Goal: Information Seeking & Learning: Learn about a topic

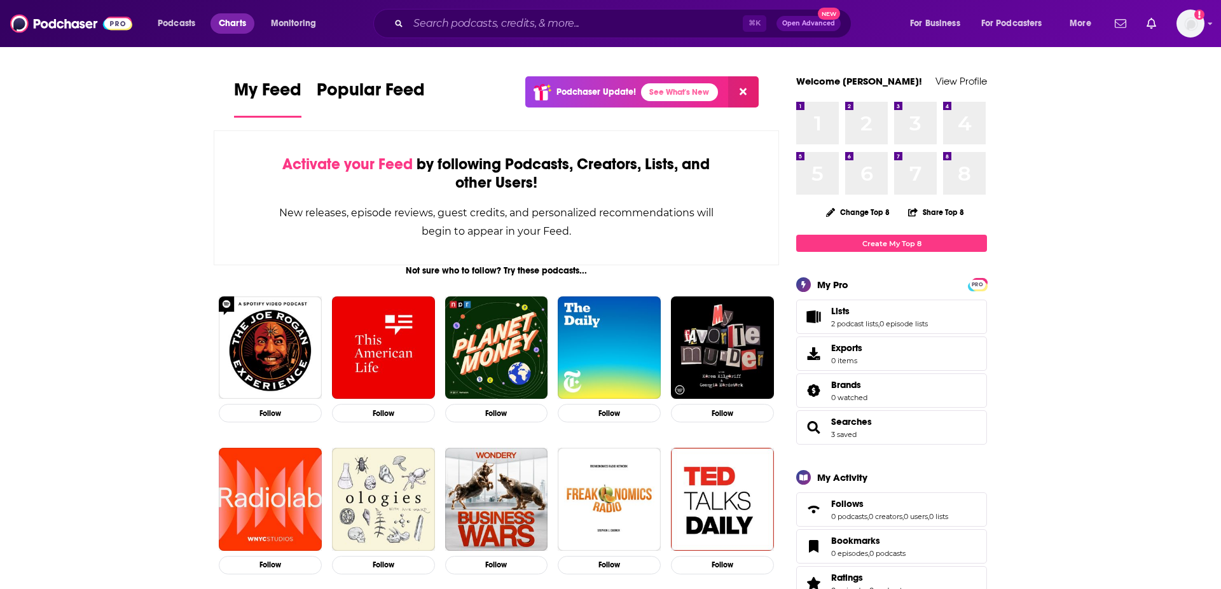
click at [236, 23] on span "Charts" at bounding box center [232, 24] width 27 height 18
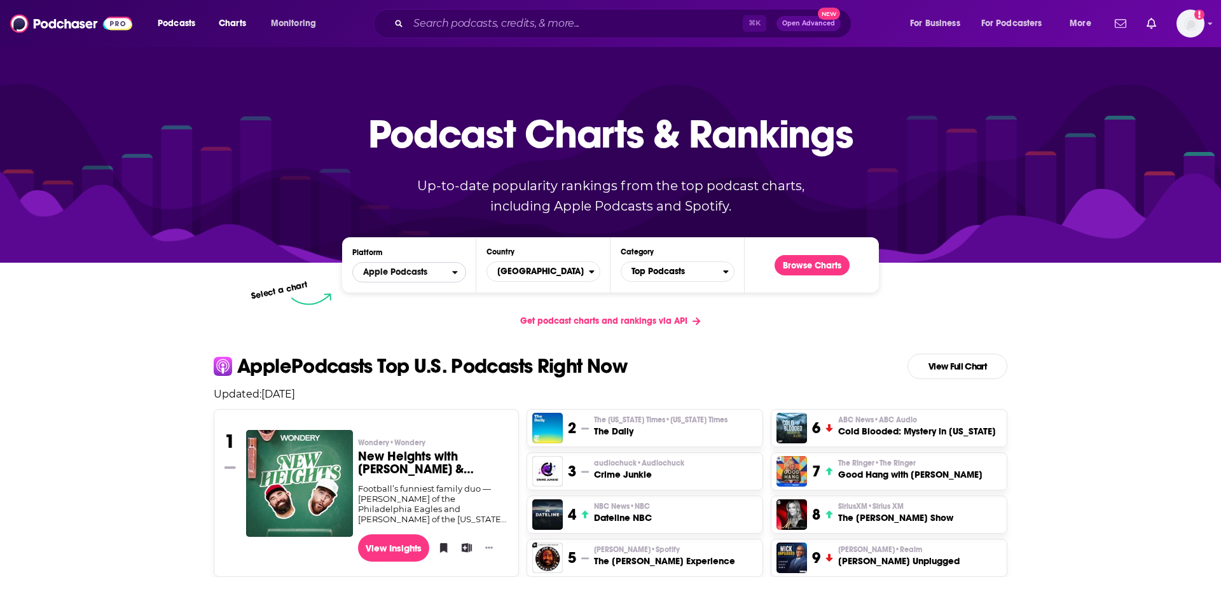
click at [448, 272] on span "Apple Podcasts" at bounding box center [402, 272] width 99 height 22
click at [423, 312] on span "Spotify" at bounding box center [408, 311] width 97 height 8
click at [524, 277] on span "[GEOGRAPHIC_DATA]" at bounding box center [538, 272] width 102 height 22
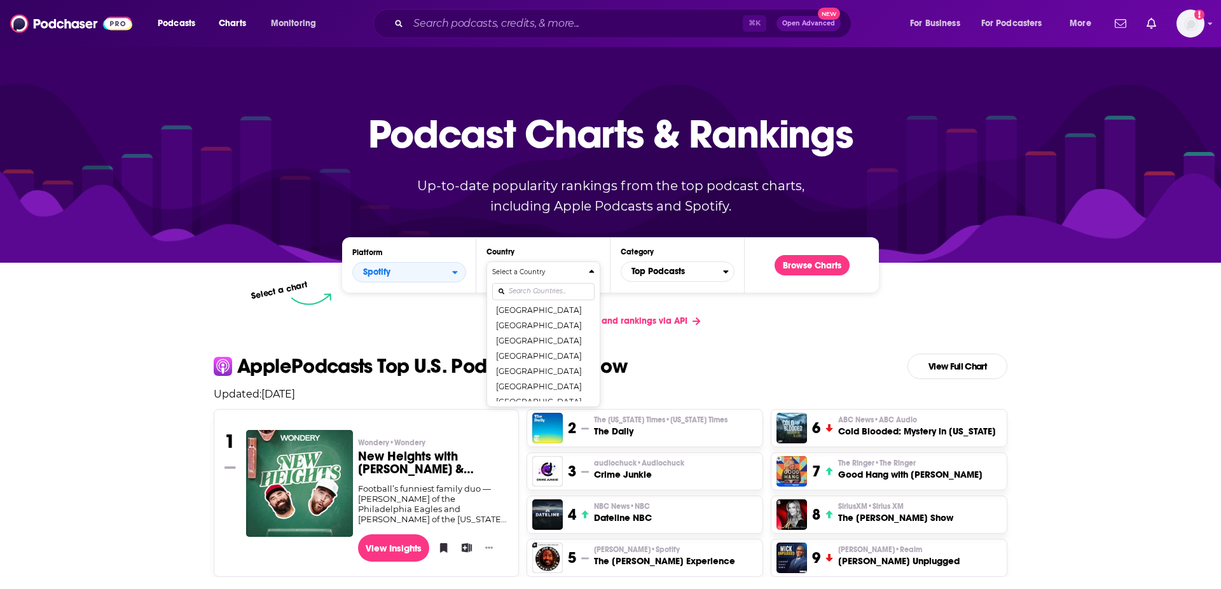
scroll to position [136, 0]
click at [533, 342] on button "[GEOGRAPHIC_DATA]" at bounding box center [543, 345] width 102 height 15
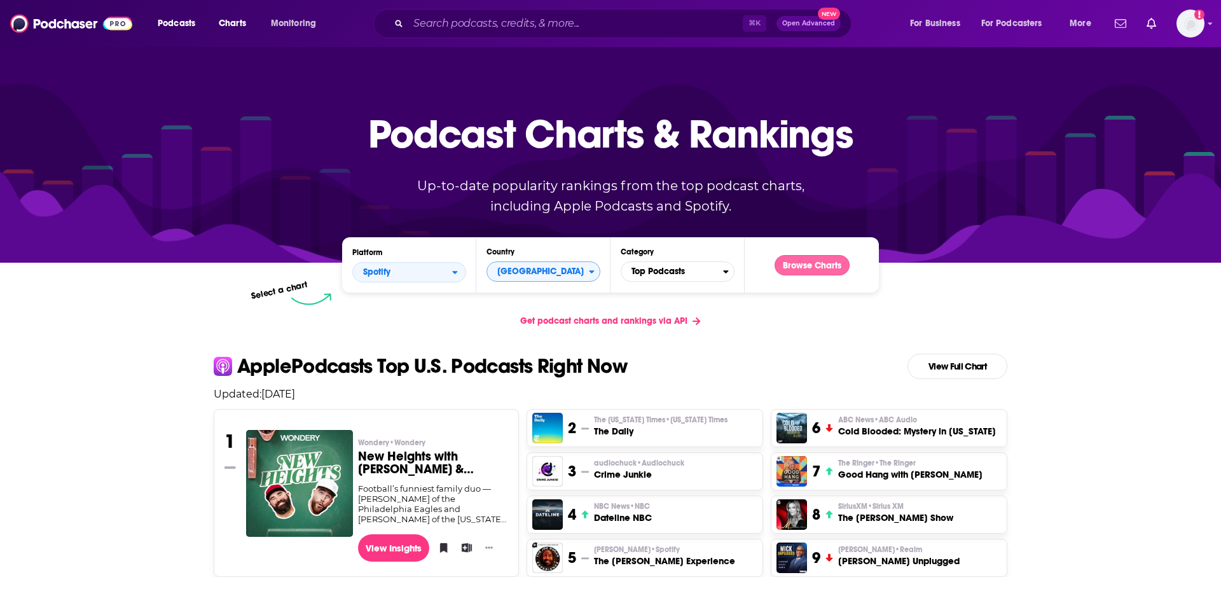
click at [796, 267] on button "Browse Charts" at bounding box center [812, 265] width 75 height 20
